Goal: Transaction & Acquisition: Obtain resource

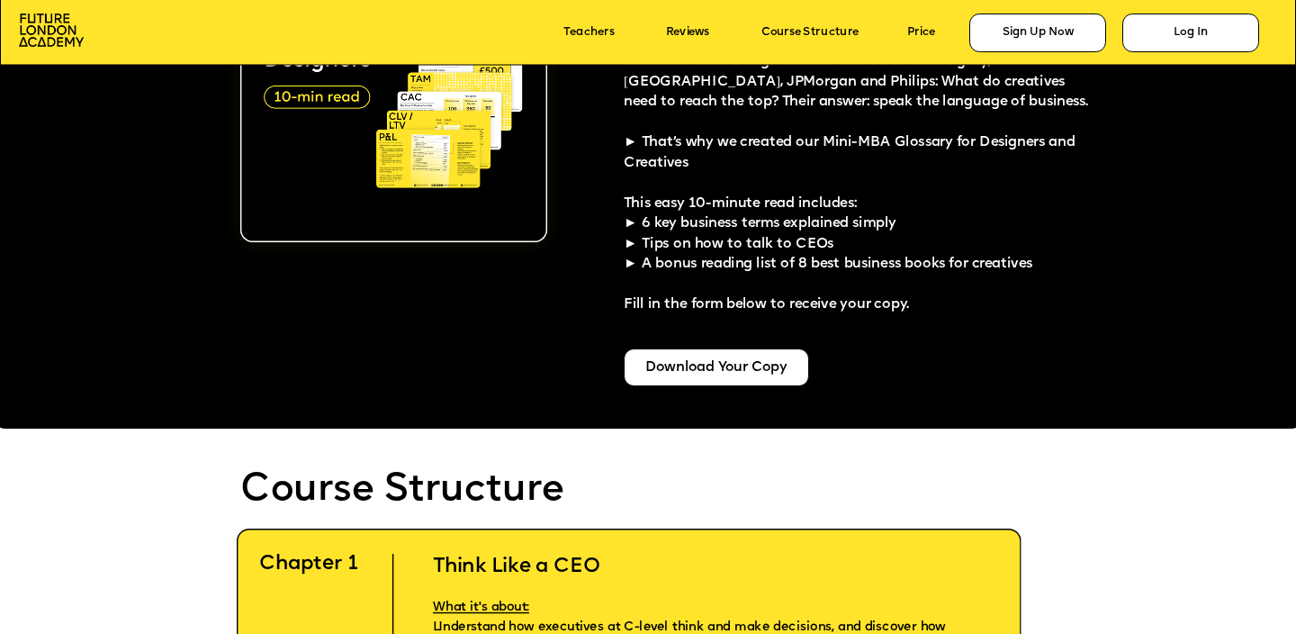
scroll to position [3603, 0]
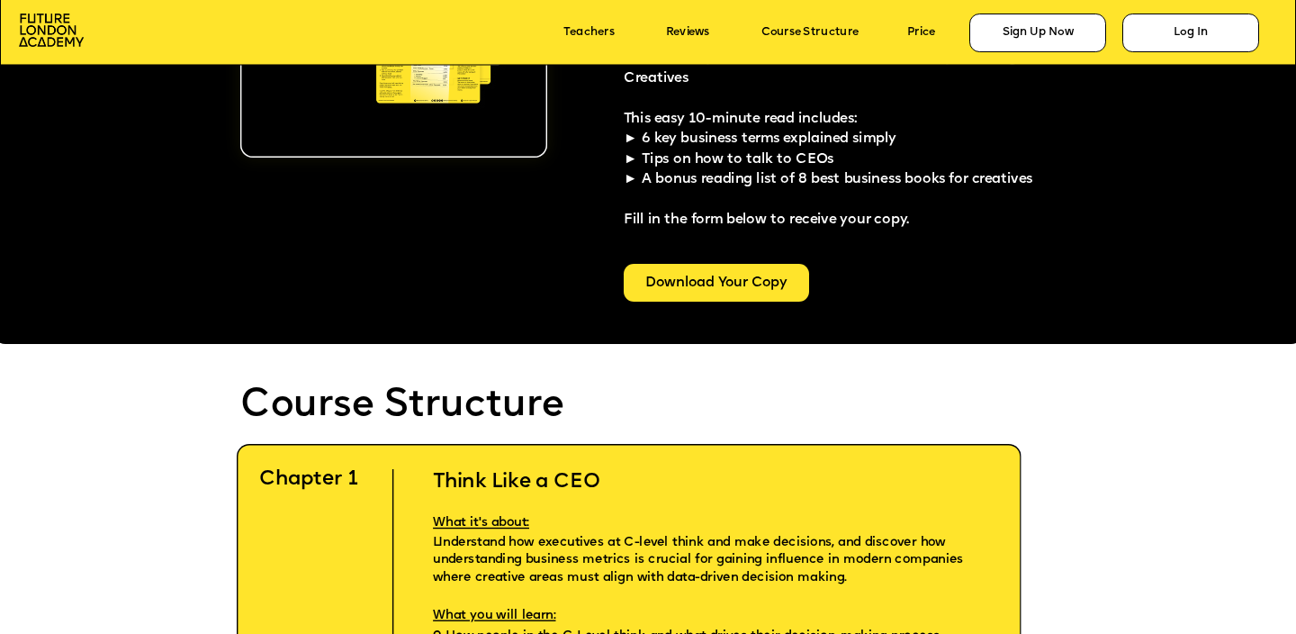
click at [714, 293] on div "Download Your Copy" at bounding box center [716, 283] width 185 height 38
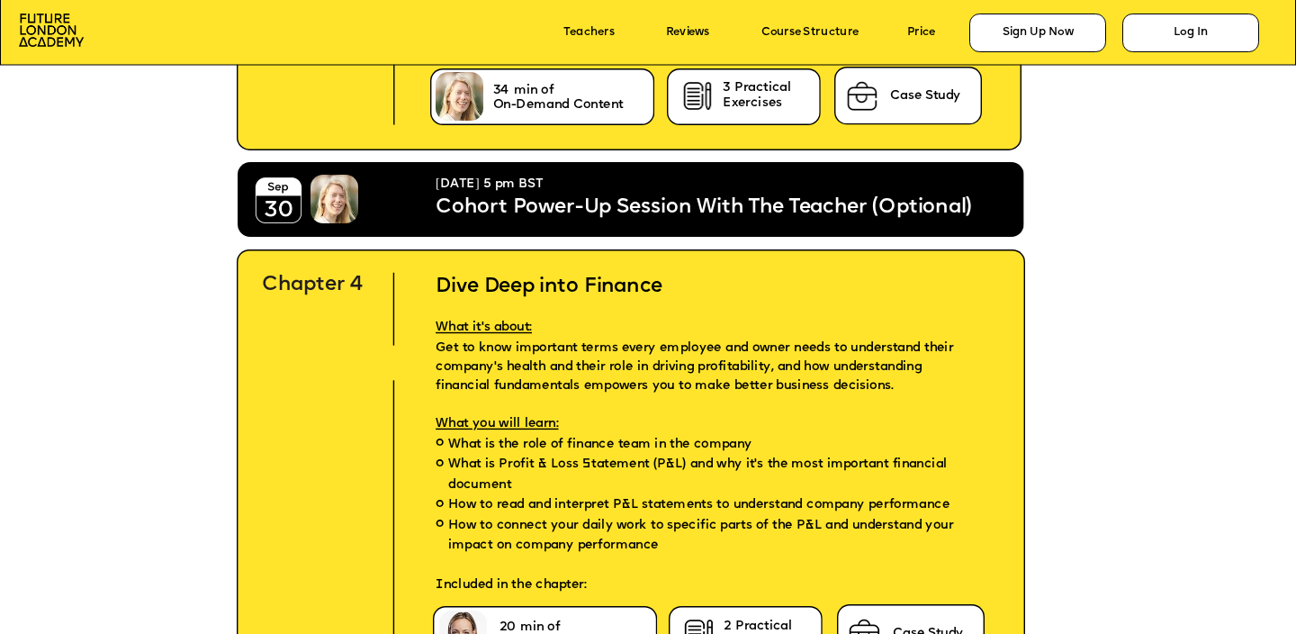
scroll to position [5268, 0]
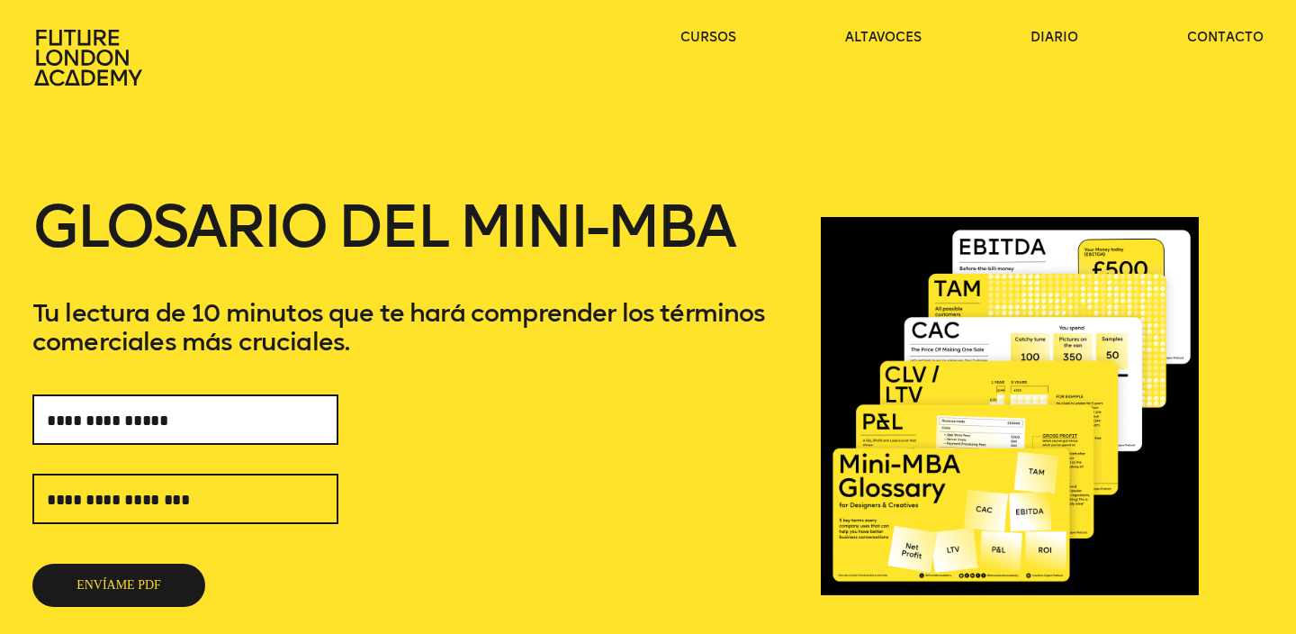
click at [142, 437] on input "text" at bounding box center [185, 419] width 306 height 50
type input "*****"
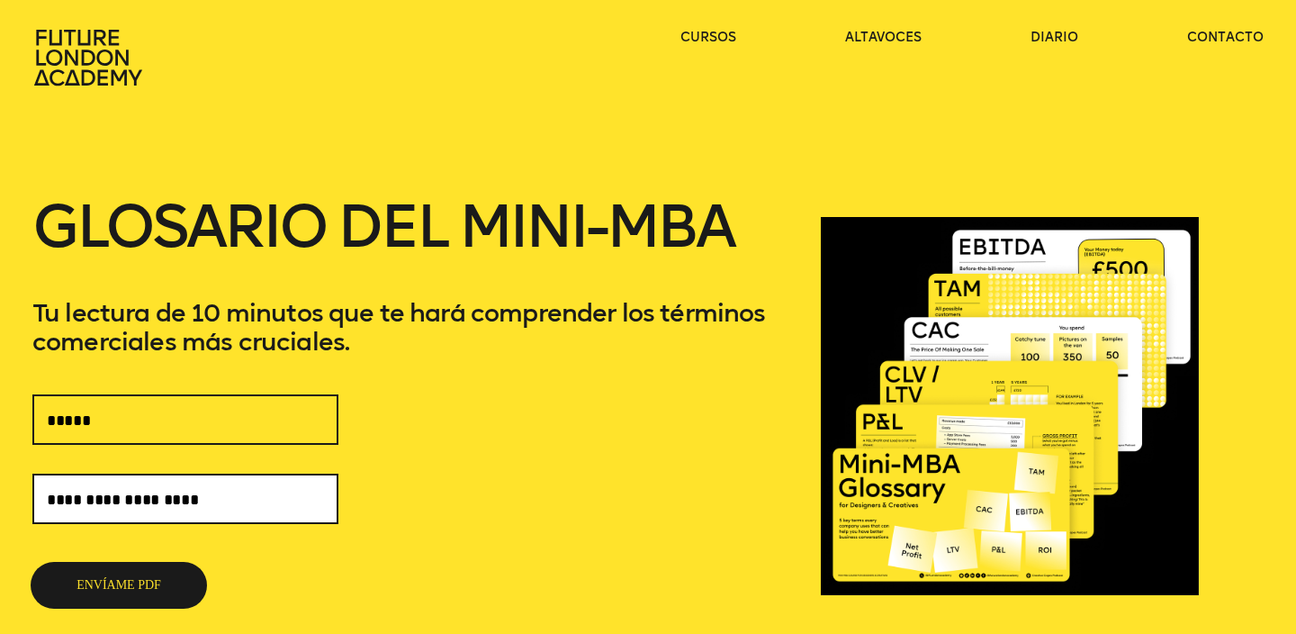
type input "**********"
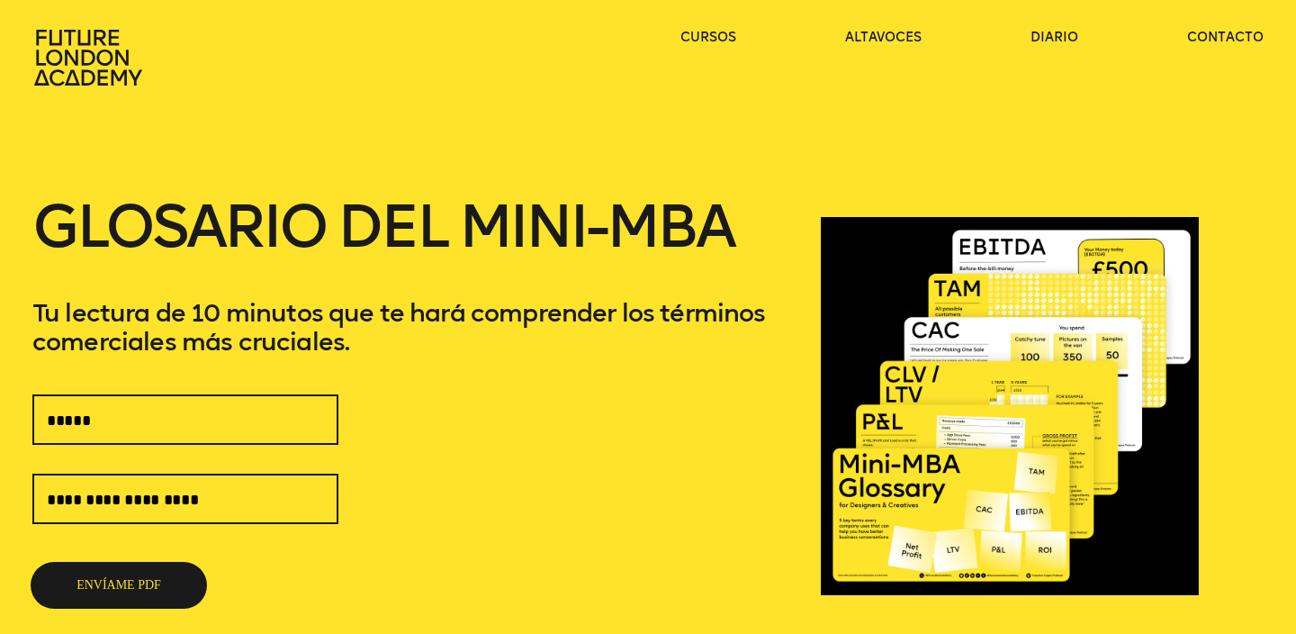
click at [102, 578] on font "ENVÍAME PDF" at bounding box center [119, 585] width 85 height 14
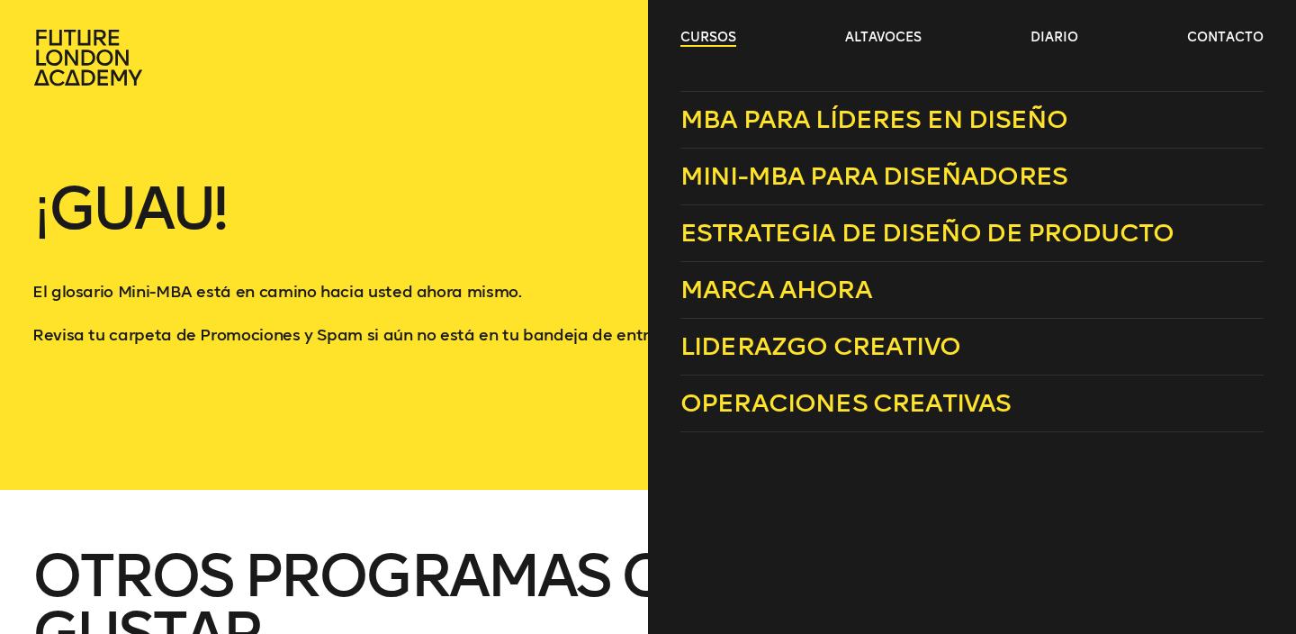
click at [694, 45] on font "cursos" at bounding box center [709, 37] width 56 height 15
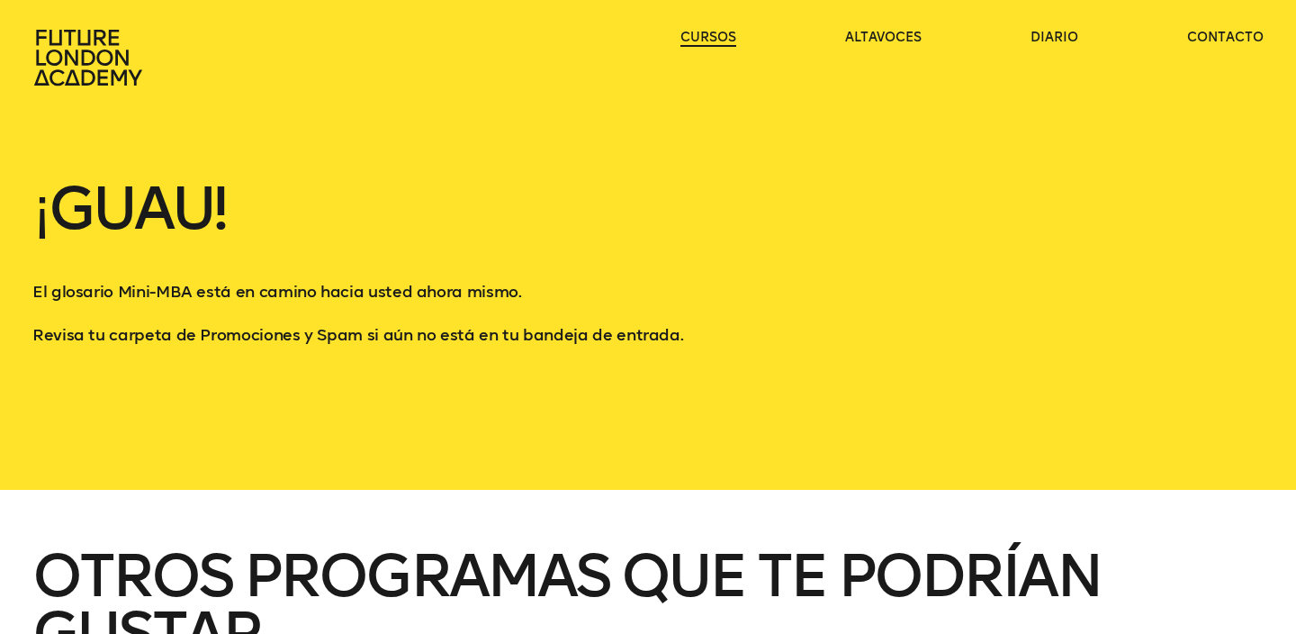
click at [694, 34] on font "cursos" at bounding box center [709, 37] width 56 height 15
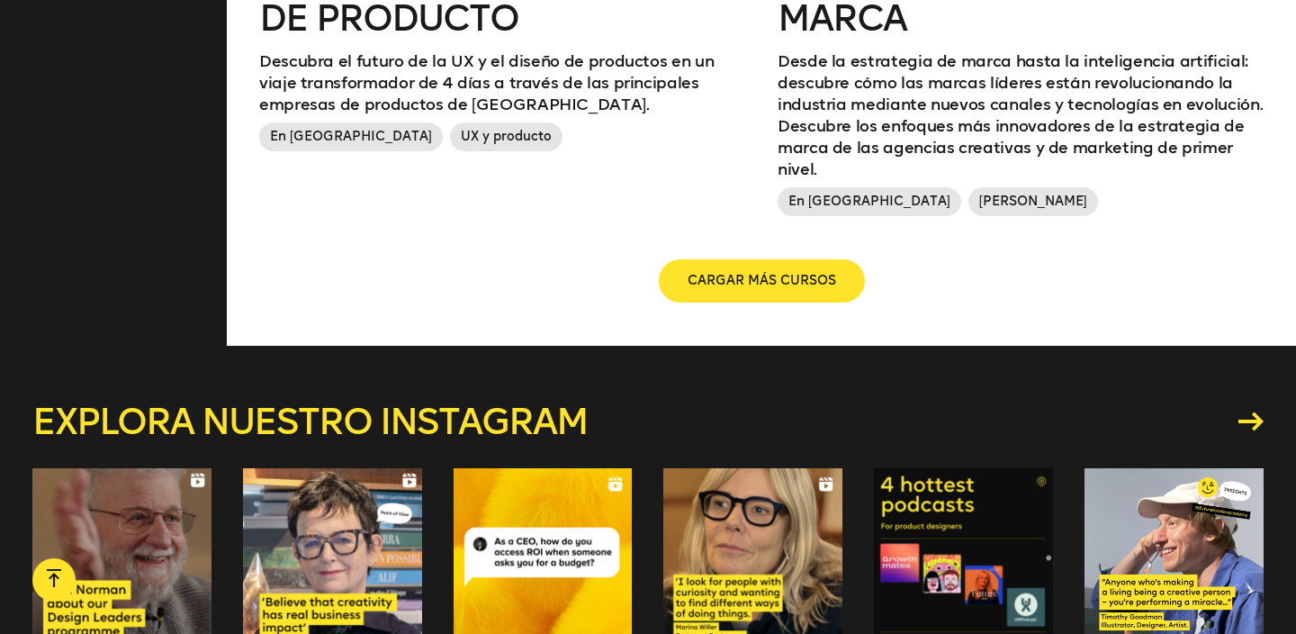
scroll to position [2408, 0]
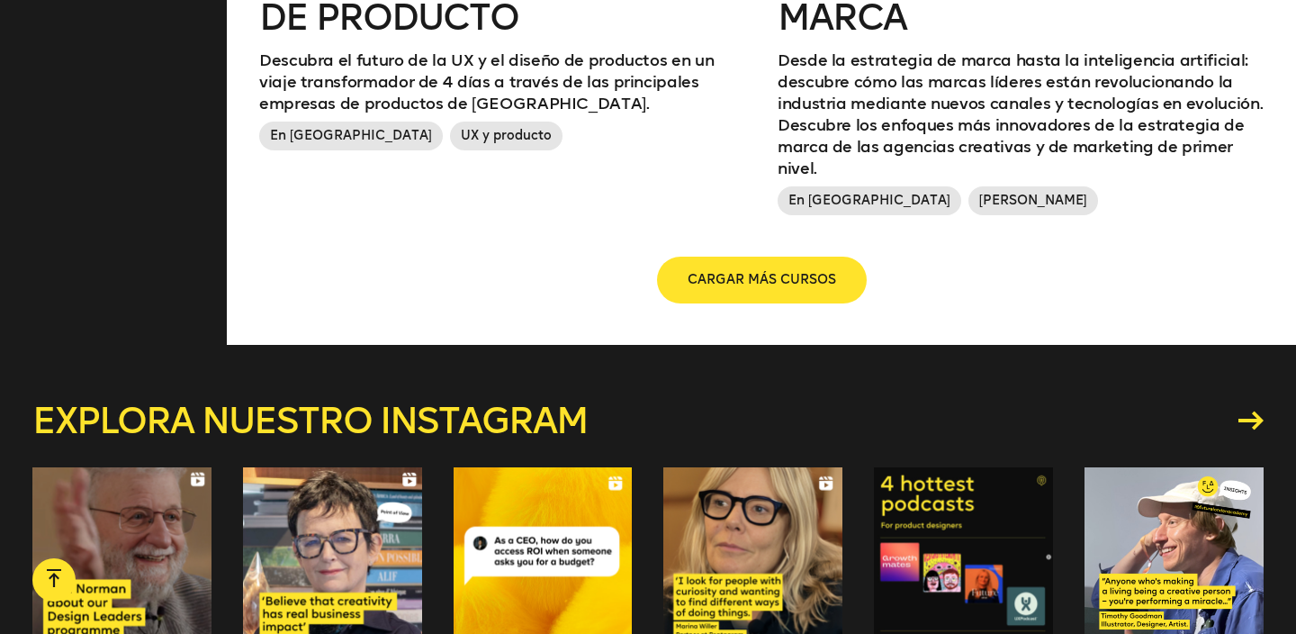
click at [725, 270] on button "CARGAR MÁS CURSOS" at bounding box center [762, 279] width 206 height 43
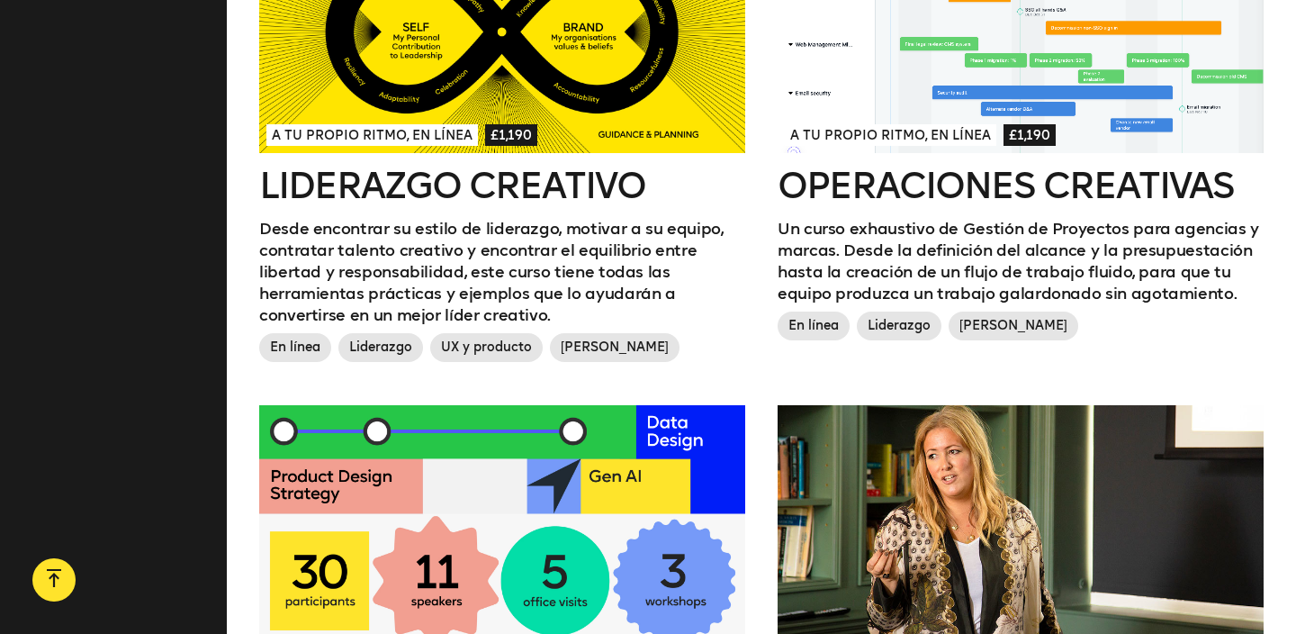
scroll to position [1949, 0]
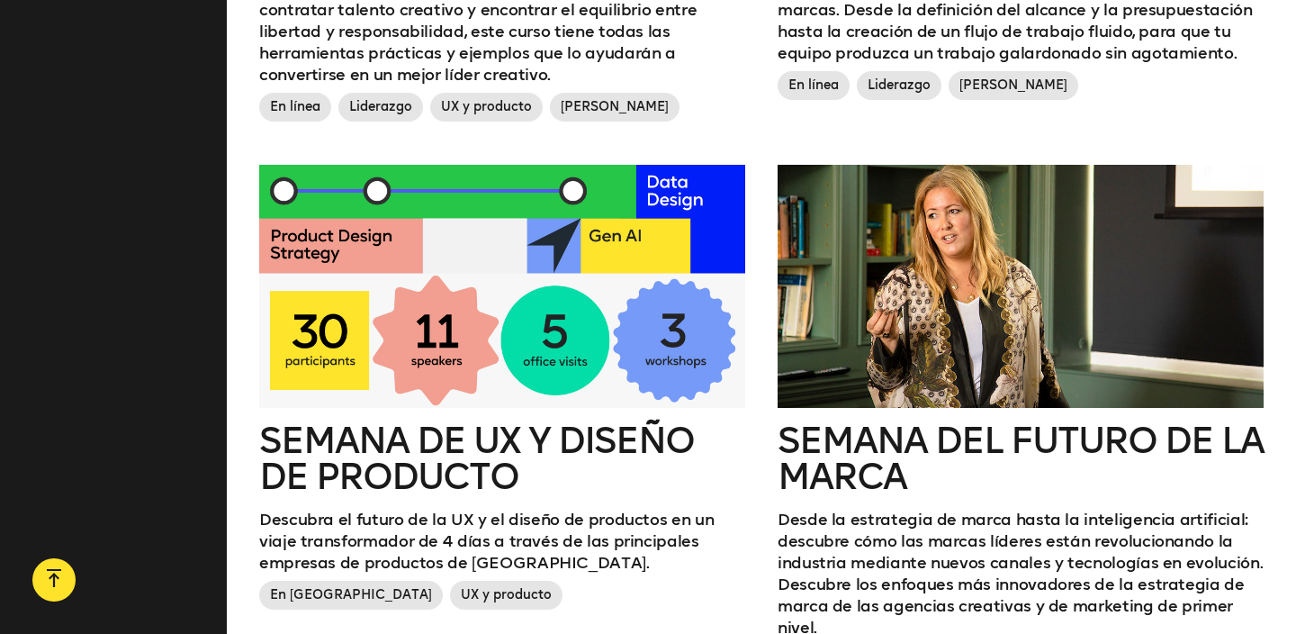
click at [475, 292] on div at bounding box center [502, 286] width 486 height 243
